Goal: Information Seeking & Learning: Learn about a topic

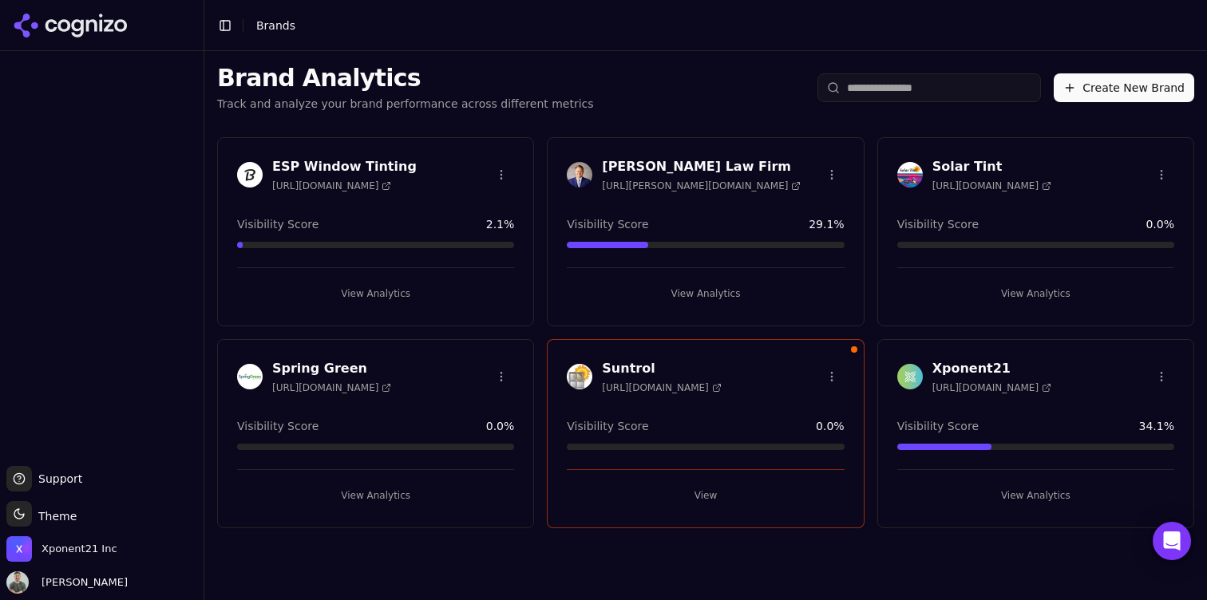
click at [400, 291] on button "View Analytics" at bounding box center [375, 294] width 277 height 26
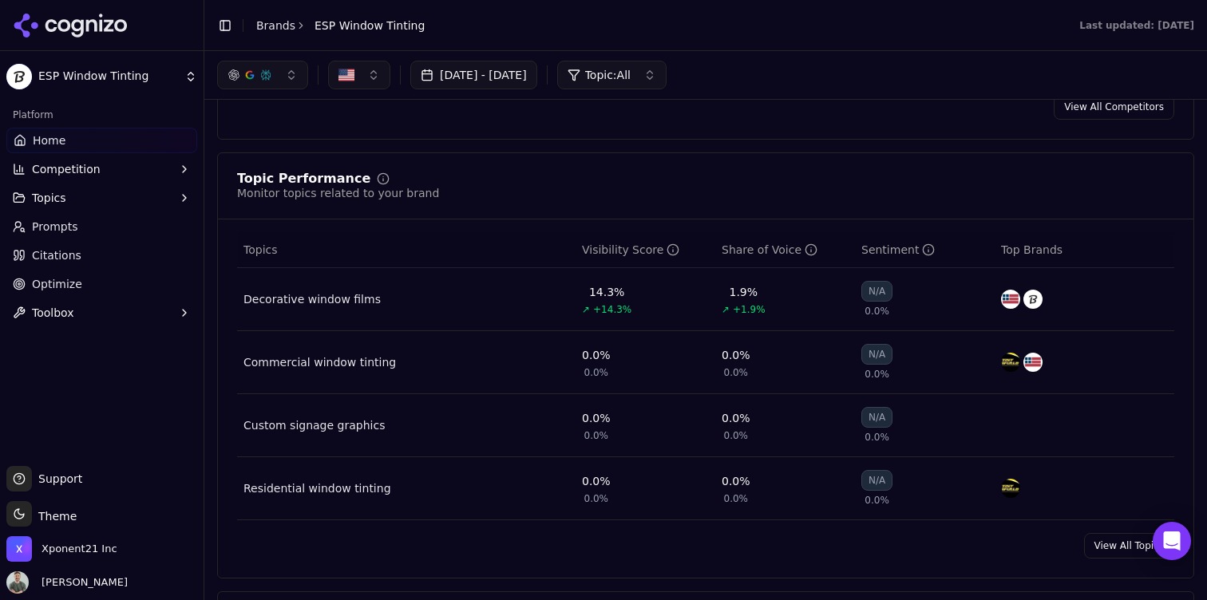
scroll to position [533, 0]
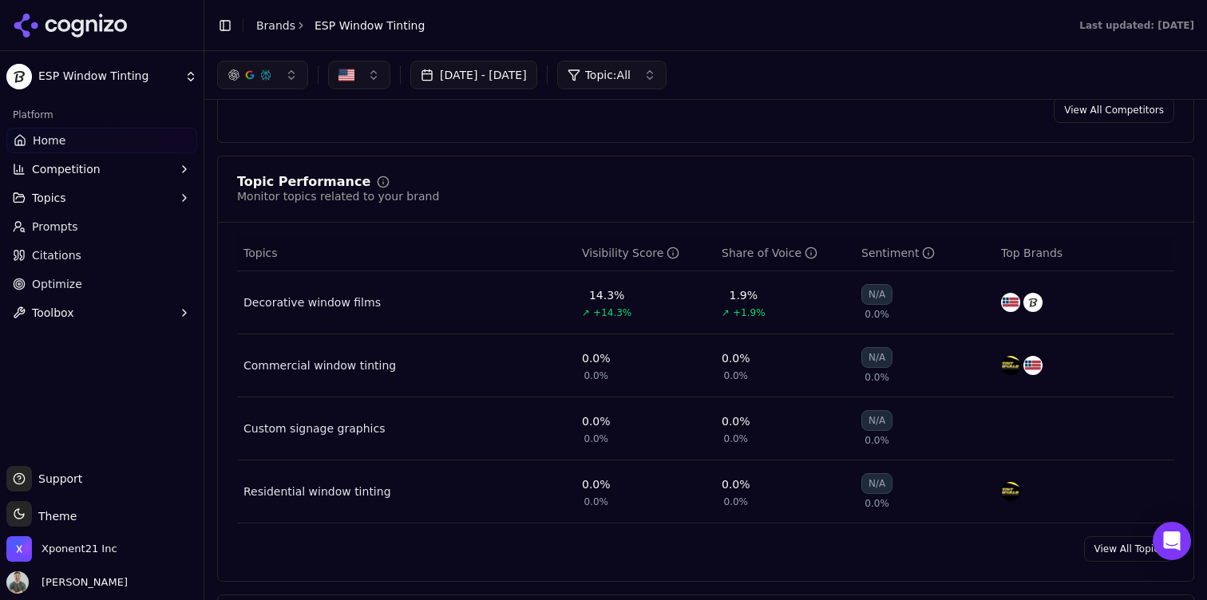
click at [122, 226] on link "Prompts" at bounding box center [101, 227] width 191 height 26
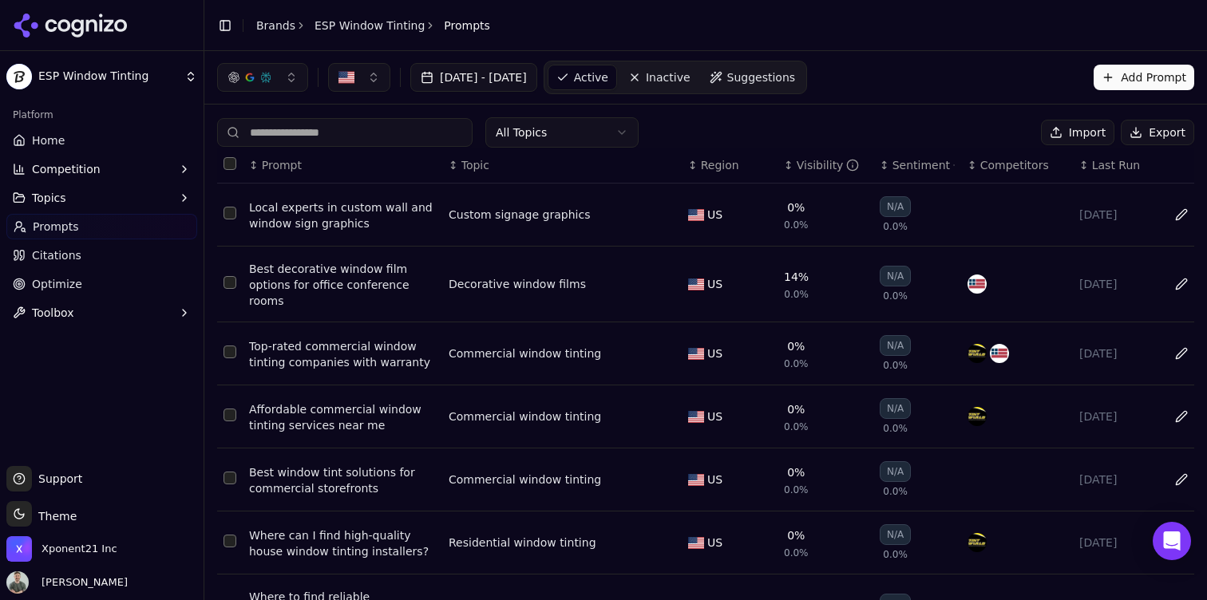
click at [65, 137] on link "Home" at bounding box center [101, 141] width 191 height 26
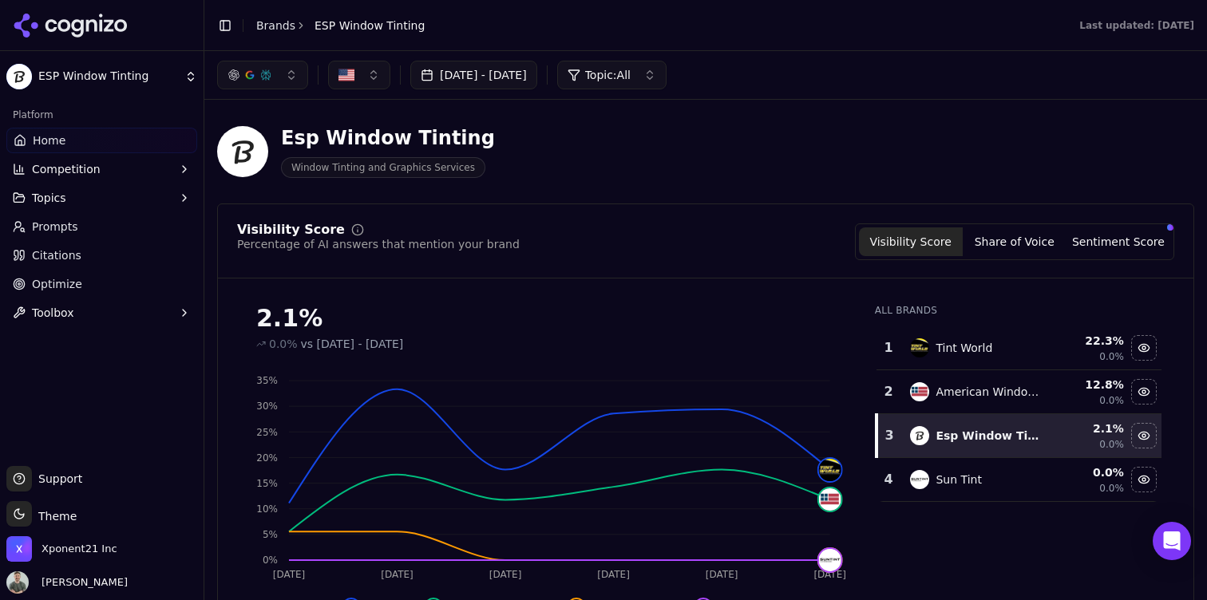
click at [384, 134] on div "Esp Window Tinting" at bounding box center [388, 138] width 214 height 26
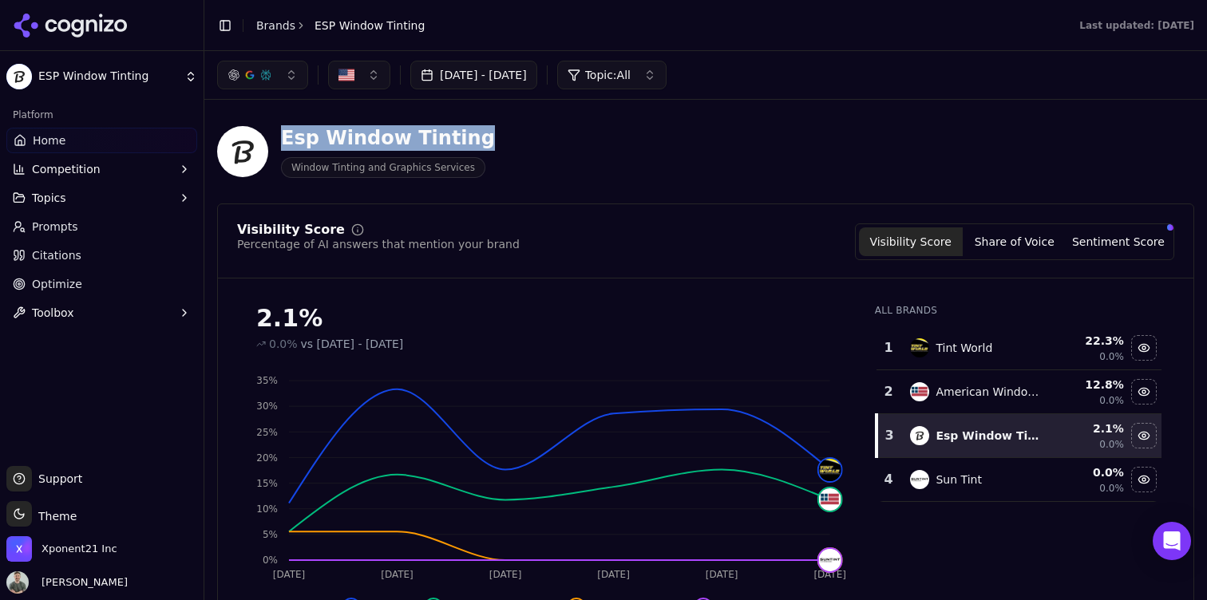
click at [384, 134] on div "Esp Window Tinting" at bounding box center [388, 138] width 214 height 26
click at [456, 145] on div "Esp Window Tinting" at bounding box center [388, 138] width 214 height 26
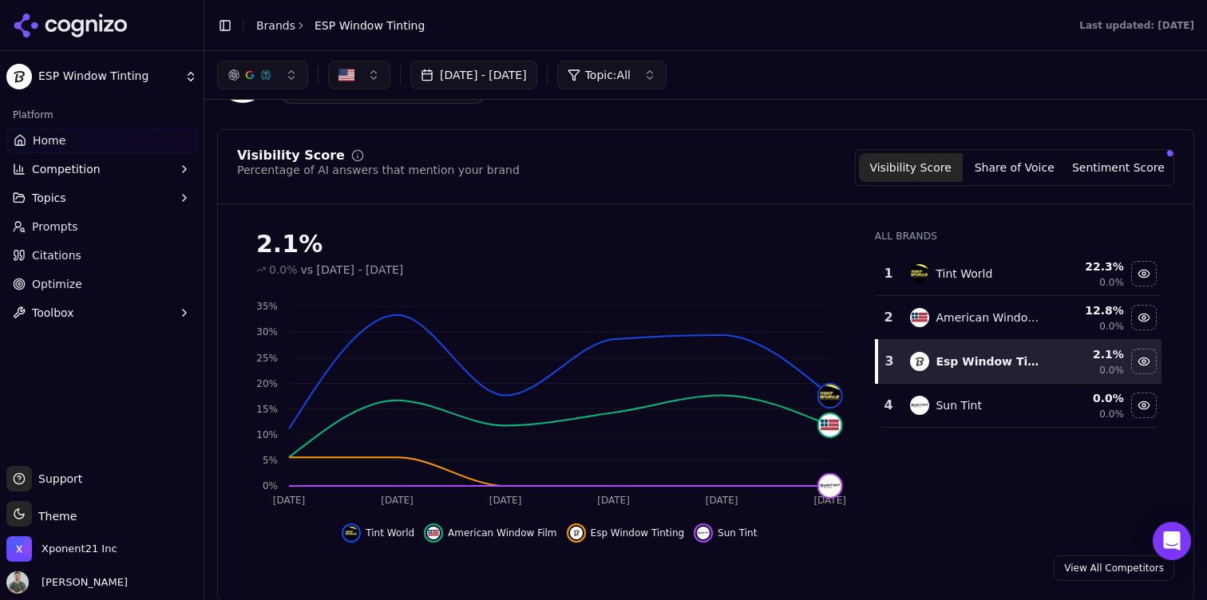
scroll to position [75, 0]
click at [439, 179] on div "Visibility Score Percentage of AI answers that mention your brand" at bounding box center [378, 167] width 283 height 37
click at [430, 173] on div "Percentage of AI answers that mention your brand" at bounding box center [378, 169] width 283 height 16
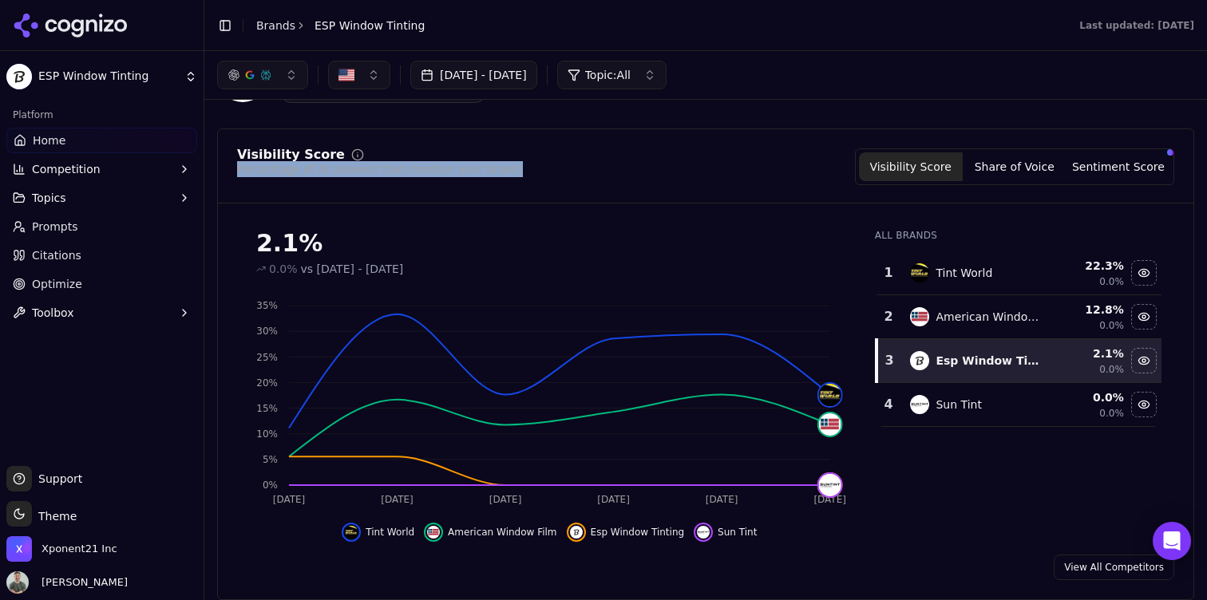
click at [430, 173] on div "Percentage of AI answers that mention your brand" at bounding box center [378, 169] width 283 height 16
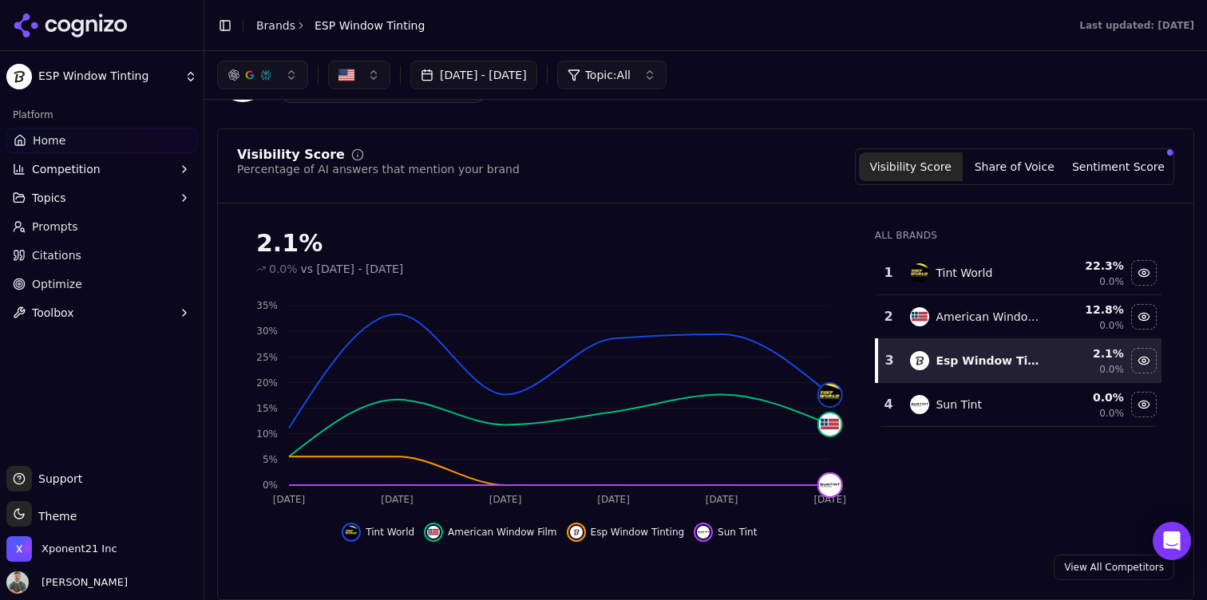
click at [423, 172] on div "Percentage of AI answers that mention your brand" at bounding box center [378, 169] width 283 height 16
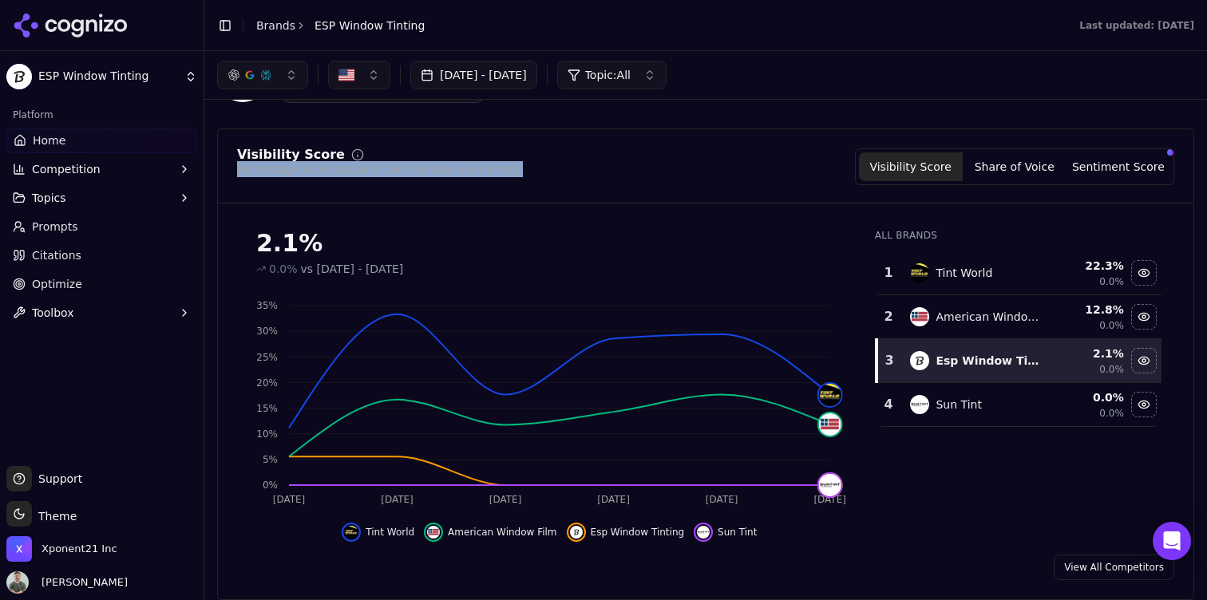
click at [423, 172] on div "Percentage of AI answers that mention your brand" at bounding box center [378, 169] width 283 height 16
click at [998, 168] on button "Share of Voice" at bounding box center [1015, 166] width 104 height 29
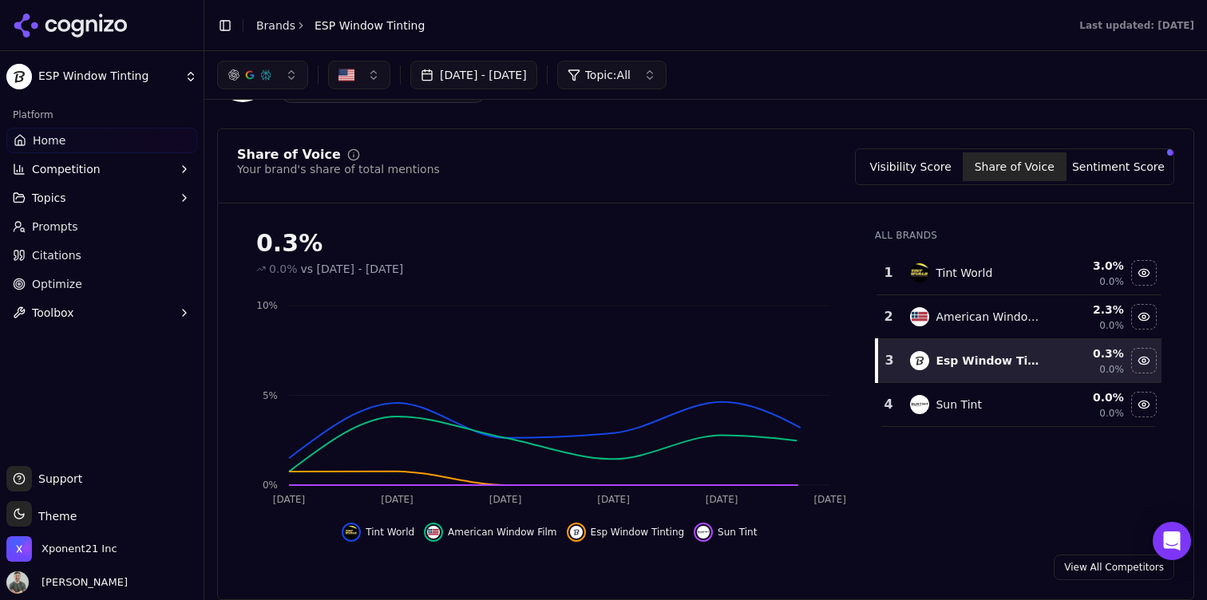
click at [1090, 163] on button "Sentiment Score" at bounding box center [1119, 166] width 104 height 29
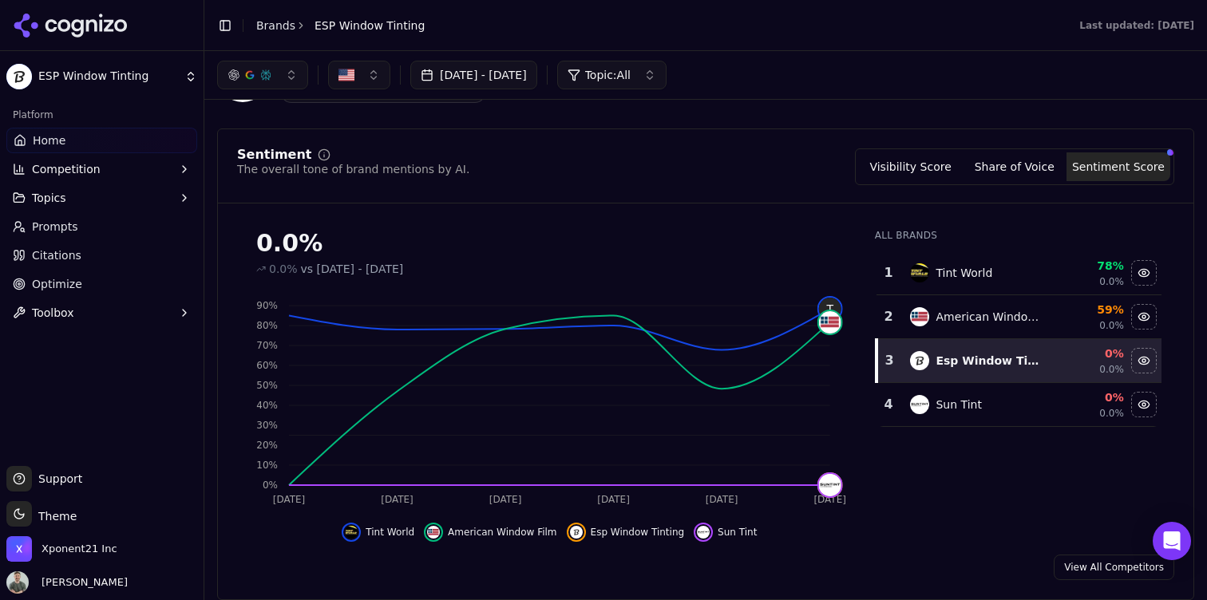
click at [874, 165] on button "Visibility Score" at bounding box center [911, 166] width 104 height 29
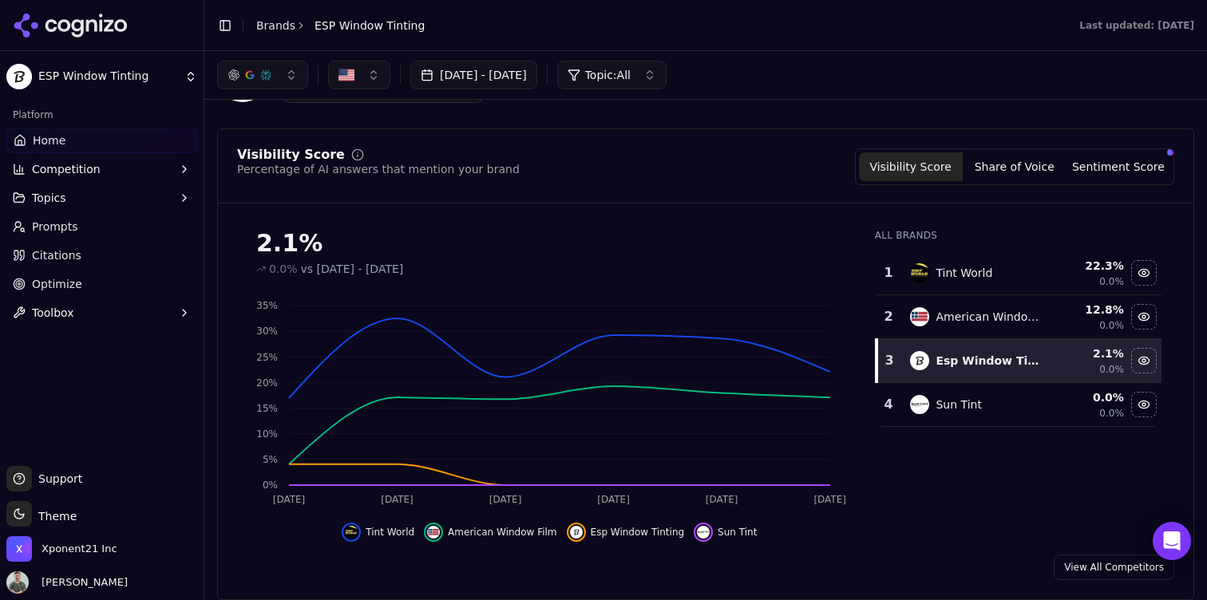
scroll to position [0, 0]
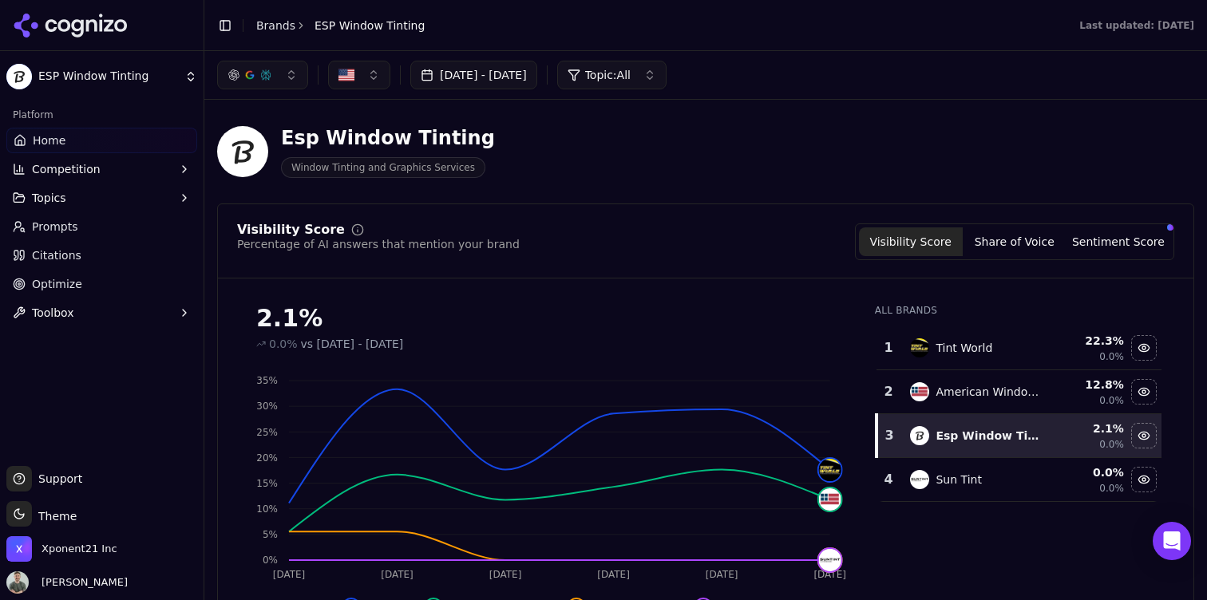
click at [379, 132] on div "Esp Window Tinting" at bounding box center [388, 138] width 214 height 26
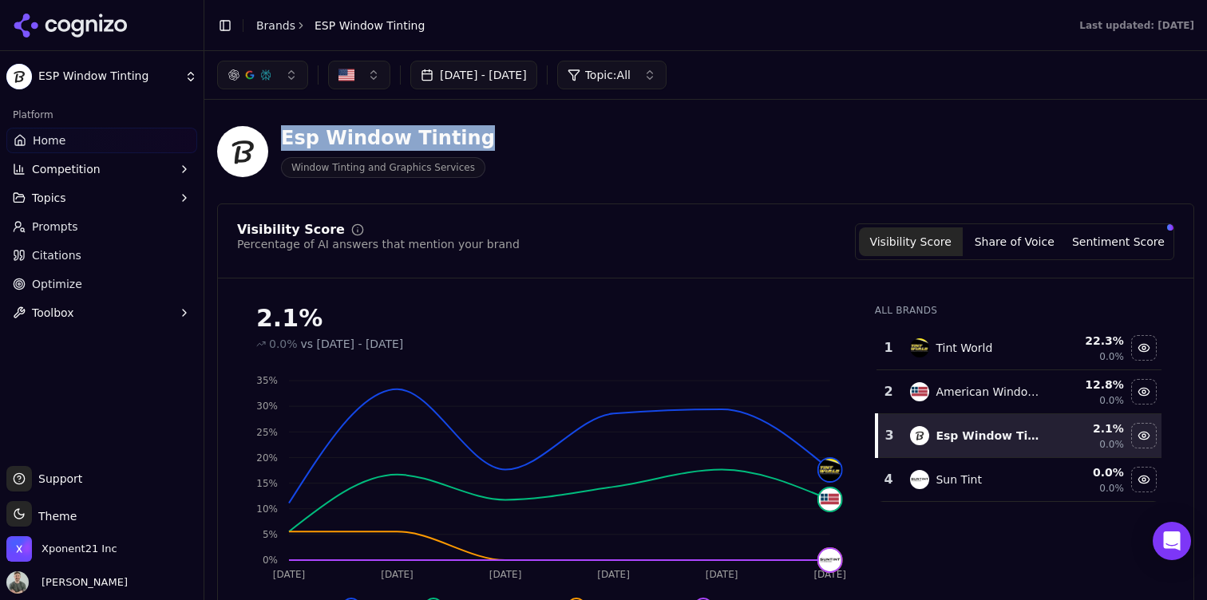
click at [379, 132] on div "Esp Window Tinting" at bounding box center [388, 138] width 214 height 26
click at [388, 132] on div "Esp Window Tinting" at bounding box center [388, 138] width 214 height 26
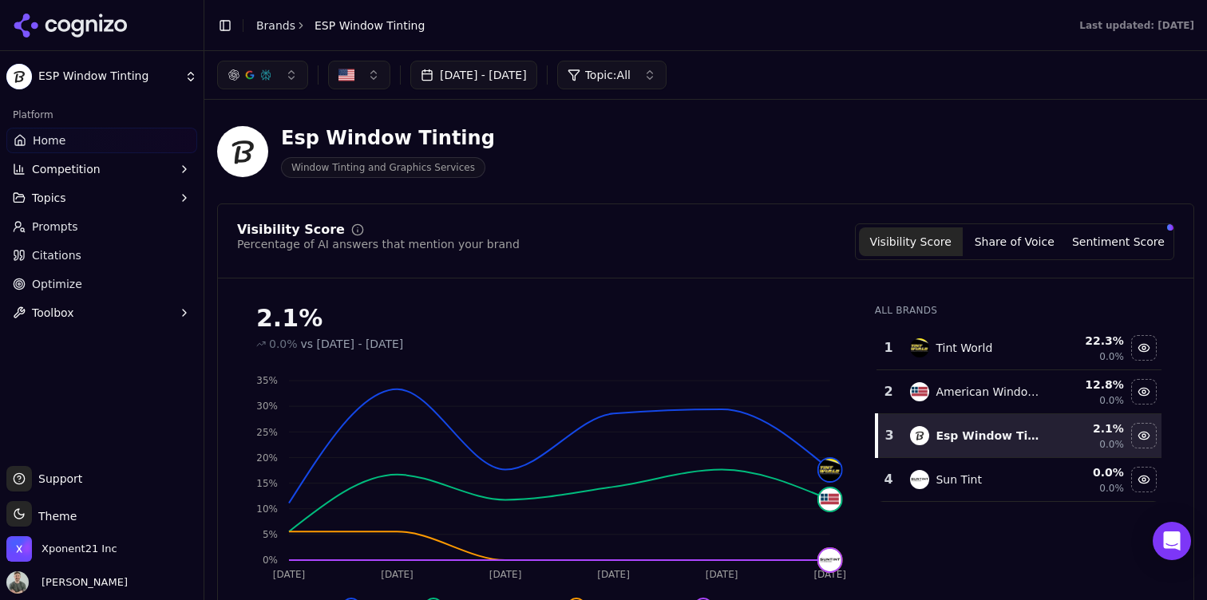
click at [384, 132] on div "Esp Window Tinting" at bounding box center [388, 138] width 214 height 26
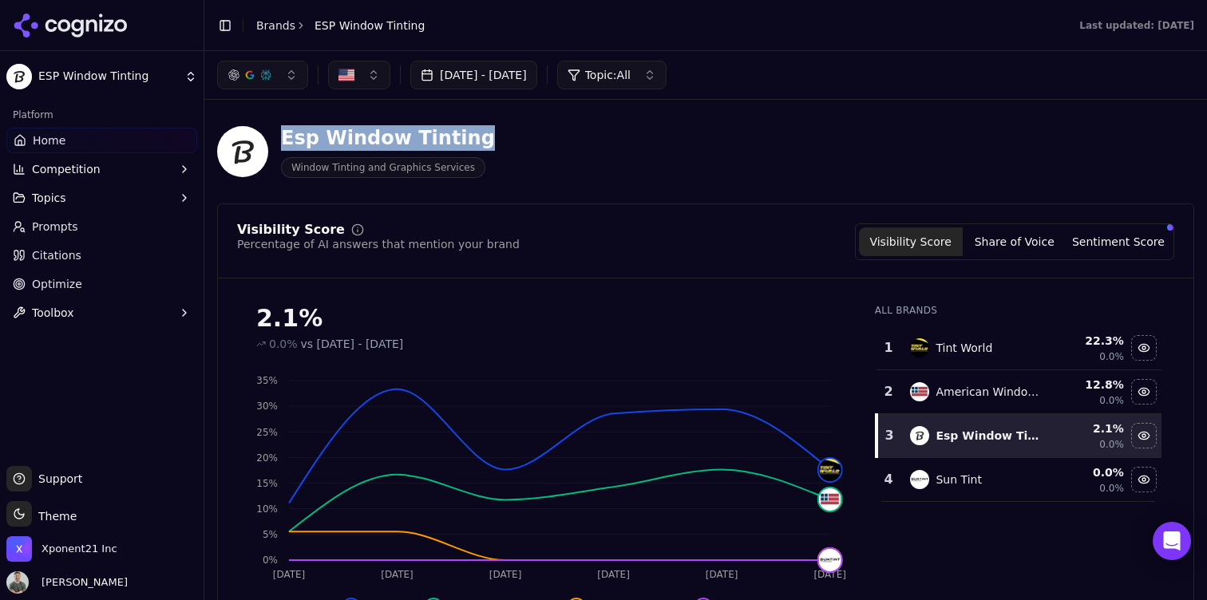
click at [384, 132] on div "Esp Window Tinting" at bounding box center [388, 138] width 214 height 26
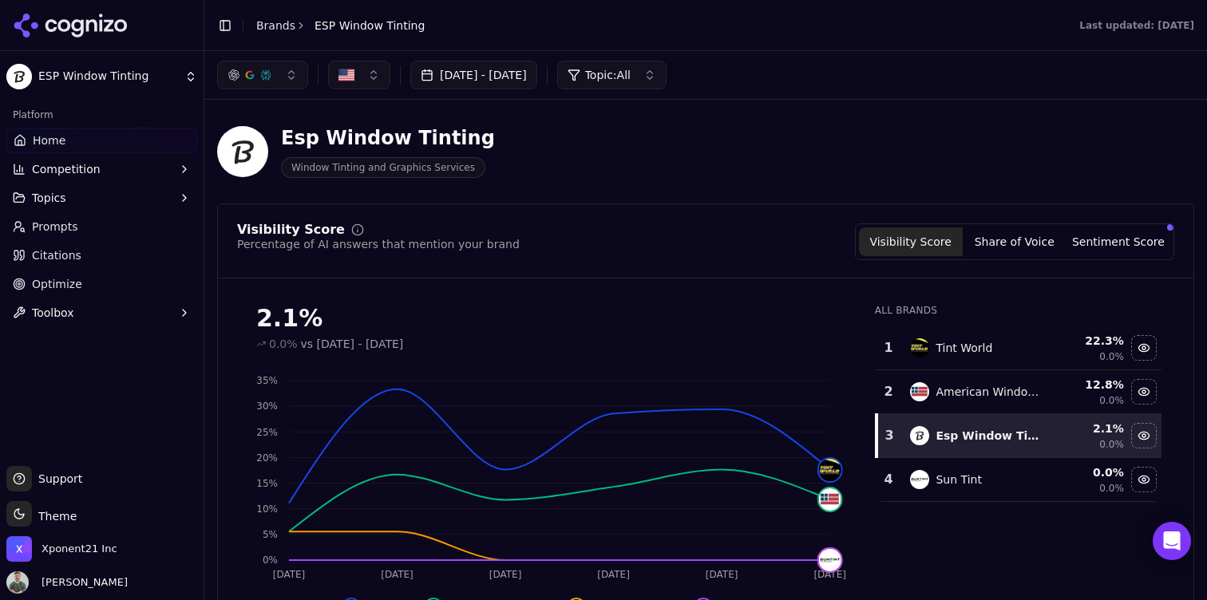
click at [420, 147] on div "Esp Window Tinting" at bounding box center [388, 138] width 214 height 26
click at [332, 162] on span "Window Tinting and Graphics Services" at bounding box center [383, 167] width 204 height 21
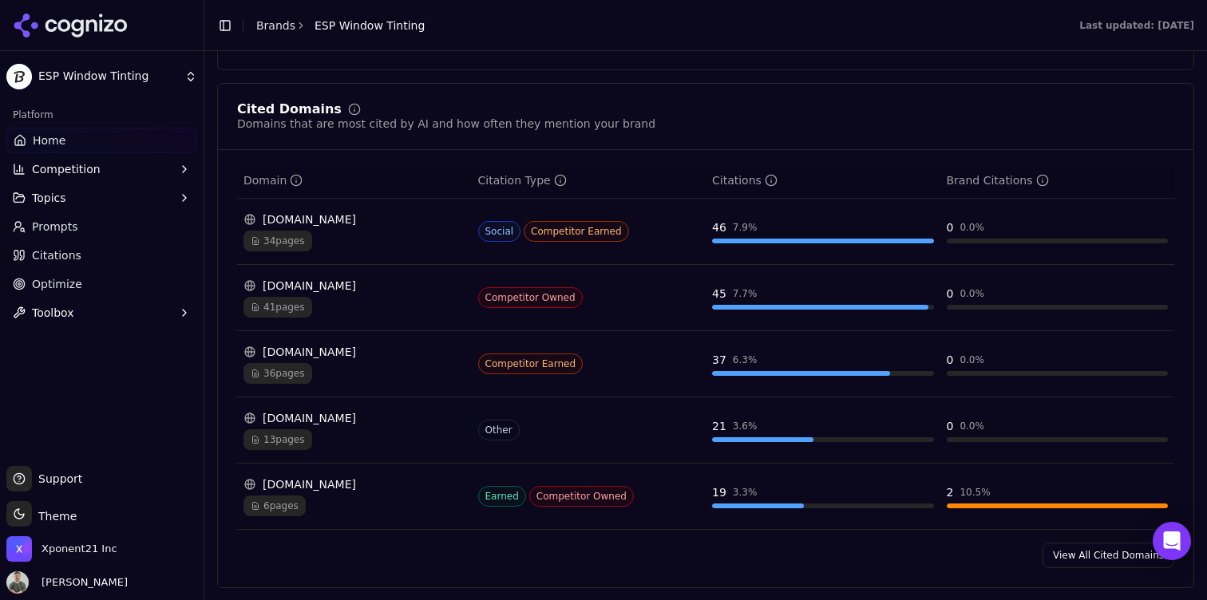
scroll to position [1554, 0]
